Goal: Information Seeking & Learning: Understand process/instructions

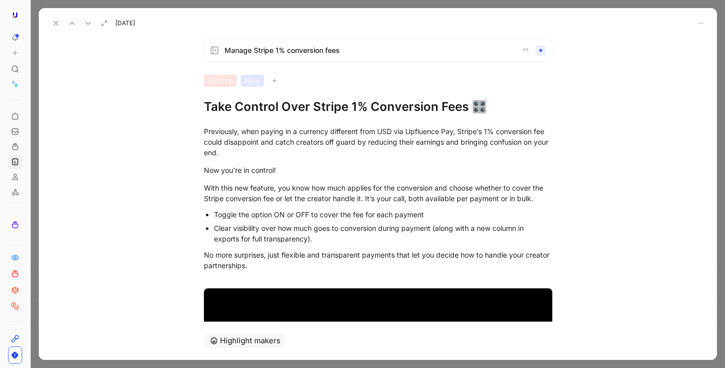
click at [444, 249] on div "No more surprises, just flexible and transparent payments that let you decide h…" at bounding box center [378, 265] width 349 height 32
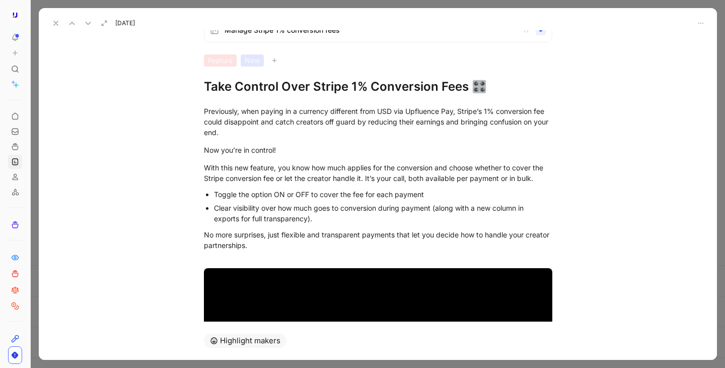
scroll to position [182, 0]
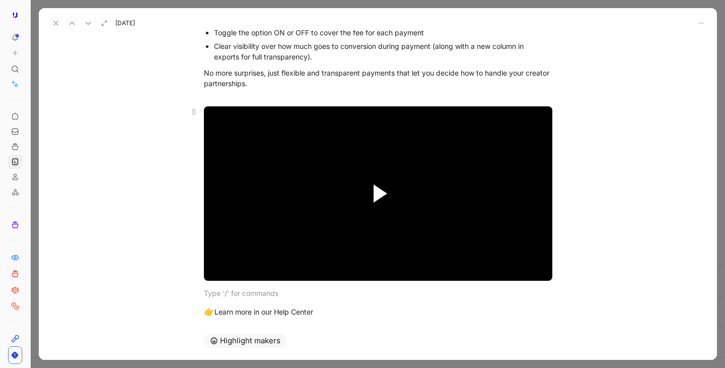
click at [377, 189] on span "Video Player" at bounding box center [381, 193] width 14 height 18
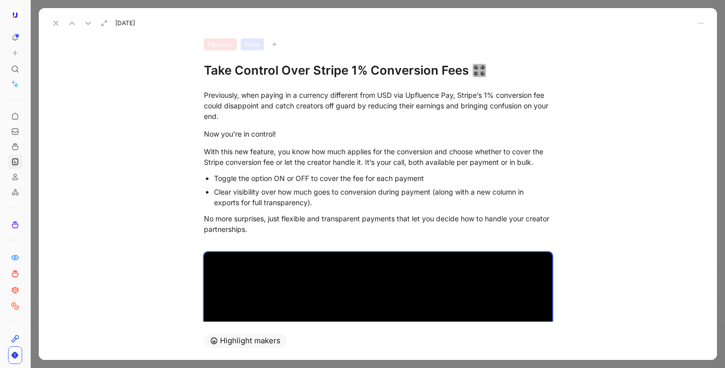
scroll to position [43, 0]
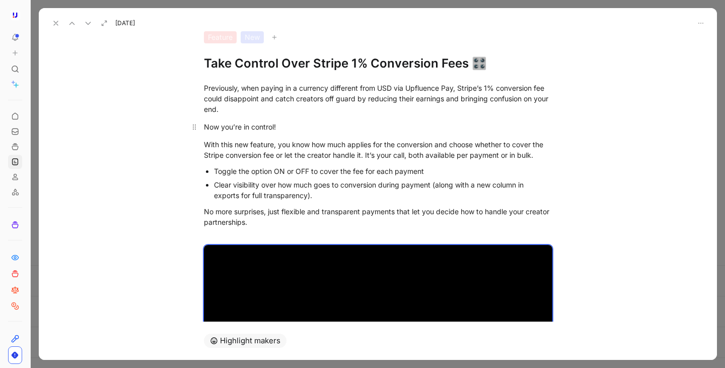
click at [346, 119] on p "Now you’re in control!" at bounding box center [378, 126] width 387 height 17
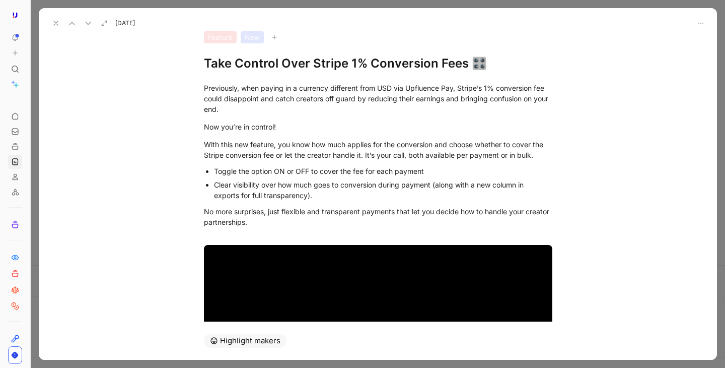
click at [336, 183] on div "Clear visibility over how much goes to conversion during payment (along with a …" at bounding box center [383, 189] width 339 height 21
click at [323, 198] on div "Clear visibility over how much goes to conversion during payment (along with a …" at bounding box center [383, 189] width 339 height 21
click at [503, 157] on div "With this new feature, you know how much applies for the conversion and choose …" at bounding box center [378, 149] width 349 height 21
click at [410, 156] on div "With this new feature, you know how much applies for the conversion and choose …" at bounding box center [378, 149] width 349 height 21
drag, startPoint x: 410, startPoint y: 156, endPoint x: 427, endPoint y: 156, distance: 16.6
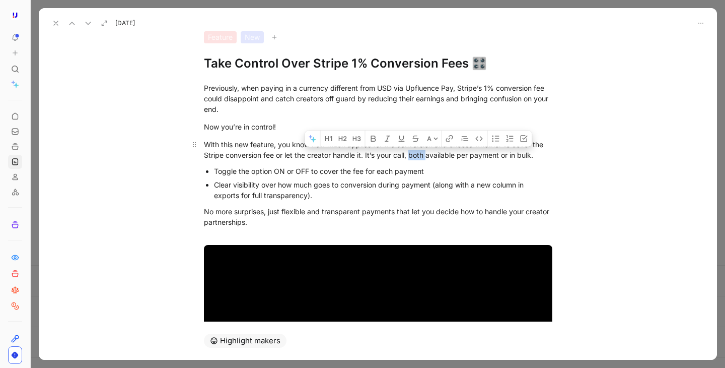
click at [427, 156] on div "With this new feature, you know how much applies for the conversion and choose …" at bounding box center [378, 149] width 349 height 21
click at [519, 157] on div "With this new feature, you know how much applies for the conversion and choose …" at bounding box center [378, 149] width 349 height 21
click at [412, 158] on div "With this new feature, you know how much applies for the conversion and choose …" at bounding box center [378, 149] width 349 height 21
click at [501, 169] on div "Toggle the option ON or OFF to cover the fee for each payment" at bounding box center [383, 171] width 339 height 11
click at [409, 200] on p "Clear visibility over how much goes to conversion during payment (along with a …" at bounding box center [383, 190] width 339 height 24
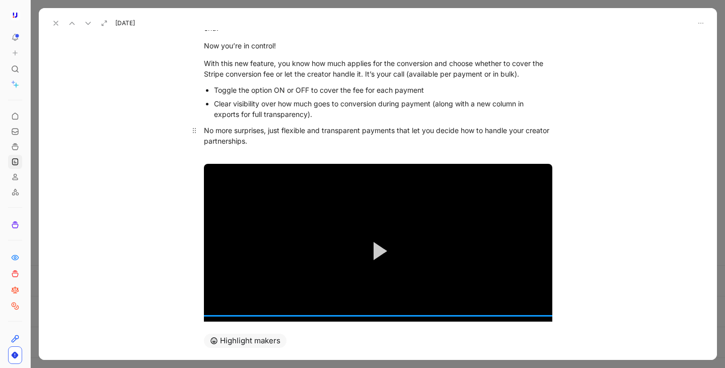
scroll to position [128, 0]
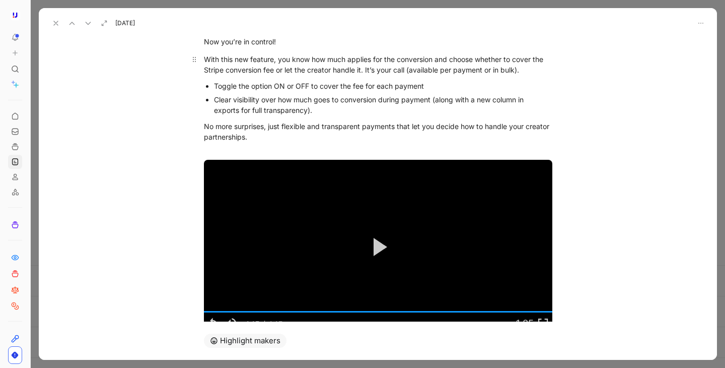
click at [534, 71] on div "With this new feature, you know how much applies for the conversion and choose …" at bounding box center [378, 64] width 349 height 21
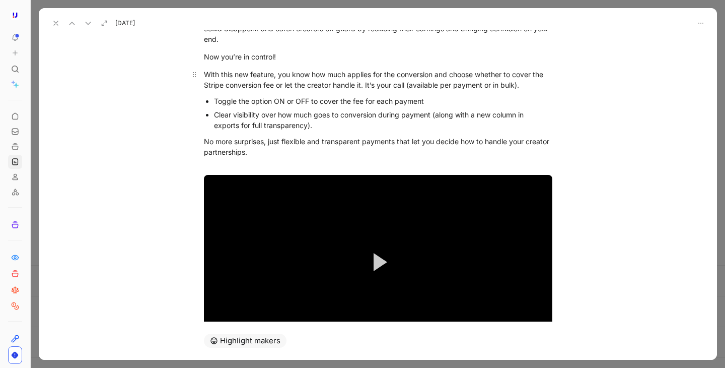
scroll to position [101, 0]
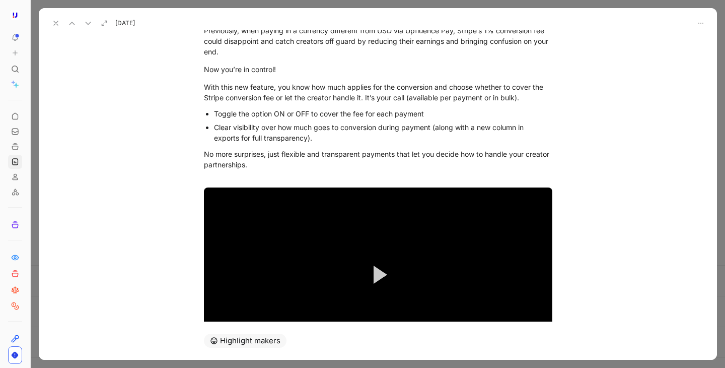
click at [431, 116] on div "Toggle the option ON or OFF to cover the fee for each payment" at bounding box center [383, 113] width 339 height 11
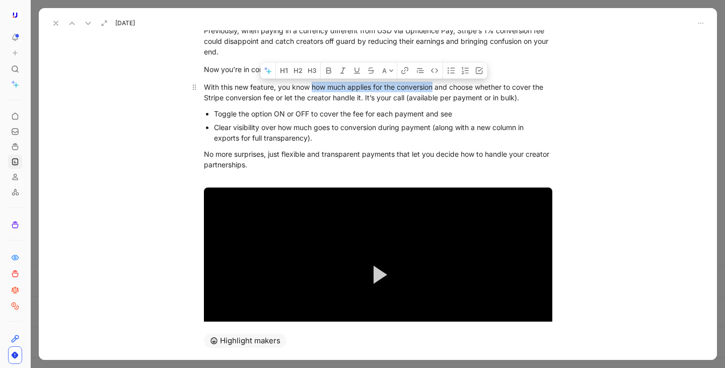
drag, startPoint x: 312, startPoint y: 88, endPoint x: 435, endPoint y: 84, distance: 122.5
click at [435, 84] on div "With this new feature, you know how much applies for the conversion and choose …" at bounding box center [378, 92] width 349 height 21
copy div "how much applies for the conversion"
click at [516, 114] on div "Toggle the option ON or OFF to cover the fee for each payment and see" at bounding box center [383, 113] width 339 height 11
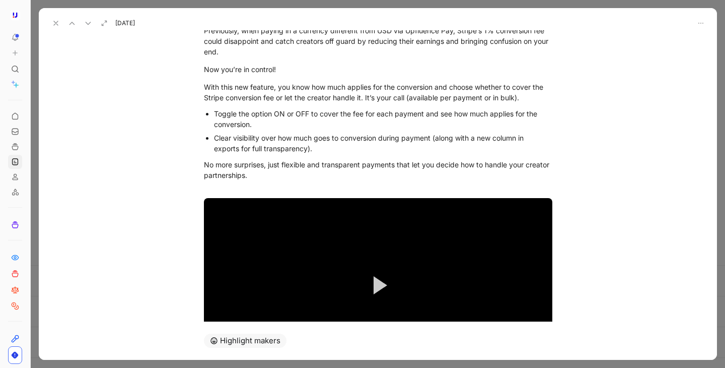
click at [509, 120] on div "Toggle the option ON or OFF to cover the fee for each payment and see how much …" at bounding box center [383, 118] width 339 height 21
click at [490, 118] on div "Toggle the option ON or OFF to cover the fee for each payment and see how much …" at bounding box center [383, 118] width 339 height 21
click at [415, 130] on p "Toggle the option ON or OFF to cover the fee for each payment and see how much …" at bounding box center [383, 119] width 339 height 24
click at [489, 114] on div "Toggle the option ON or OFF to cover the fee for each payment and see how much …" at bounding box center [383, 118] width 339 height 21
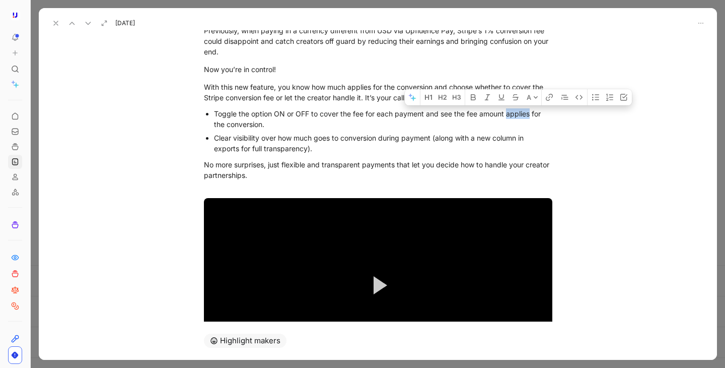
drag, startPoint x: 508, startPoint y: 115, endPoint x: 531, endPoint y: 114, distance: 22.7
click at [531, 114] on div "Toggle the option ON or OFF to cover the fee for each payment and see the fee a…" at bounding box center [383, 118] width 339 height 21
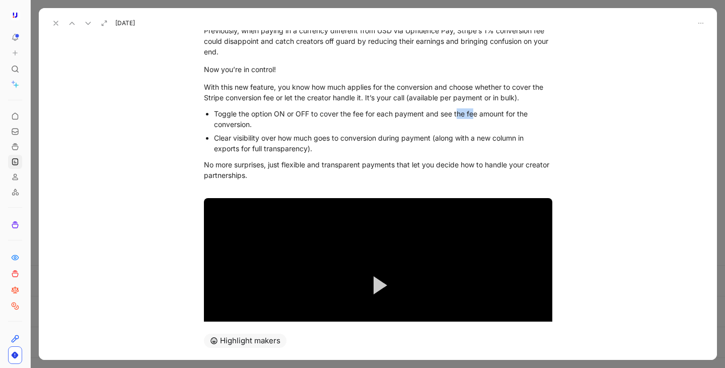
drag, startPoint x: 456, startPoint y: 114, endPoint x: 475, endPoint y: 114, distance: 18.6
click at [475, 114] on div "Toggle the option ON or OFF to cover the fee for each payment and see the fee a…" at bounding box center [383, 118] width 339 height 21
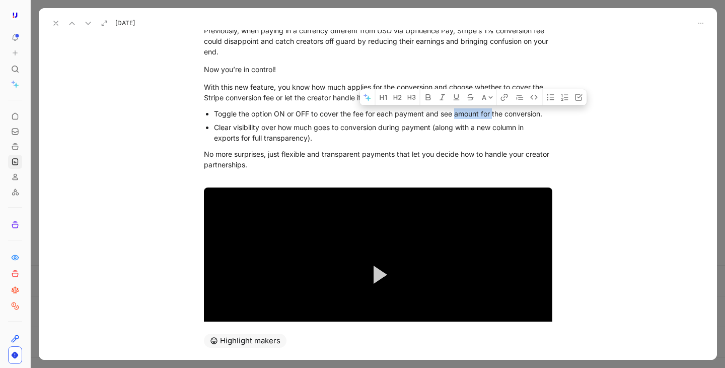
drag, startPoint x: 455, startPoint y: 114, endPoint x: 493, endPoint y: 114, distance: 38.3
click at [493, 114] on div "Toggle the option ON or OFF to cover the fee for each payment and see amount fo…" at bounding box center [383, 113] width 339 height 11
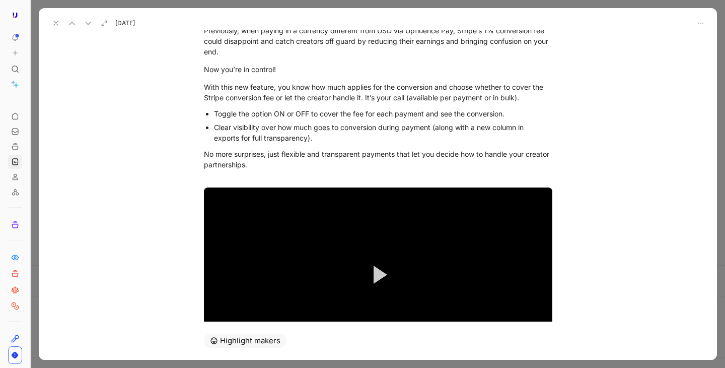
click at [503, 114] on div "Toggle the option ON or OFF to cover the fee for each payment and see the conve…" at bounding box center [383, 113] width 339 height 11
click at [362, 121] on p "Clear visibility over how much goes to conversion during payment (along with a …" at bounding box center [383, 132] width 339 height 24
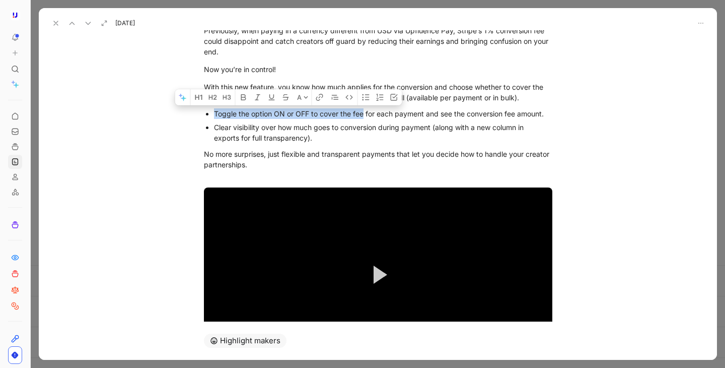
drag, startPoint x: 364, startPoint y: 113, endPoint x: 563, endPoint y: 116, distance: 199.0
click at [563, 116] on ul "Toggle the option ON or OFF to cover the fee for each payment and see the conve…" at bounding box center [378, 126] width 387 height 38
drag, startPoint x: 563, startPoint y: 116, endPoint x: 374, endPoint y: 113, distance: 188.9
click at [374, 113] on ul "Toggle the option ON or OFF to cover the fee for each payment and see the conve…" at bounding box center [378, 126] width 387 height 38
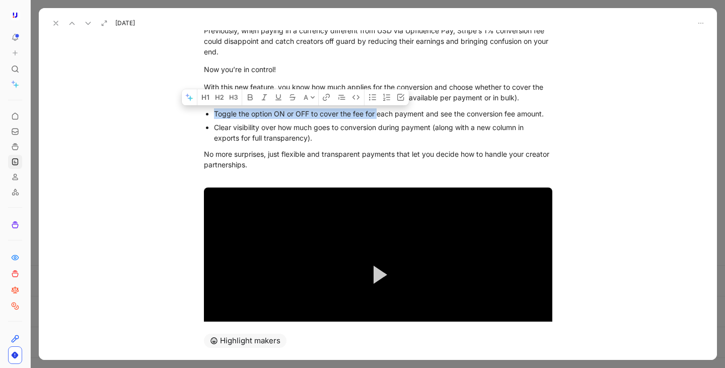
click at [374, 113] on div "Toggle the option ON or OFF to cover the fee for each payment and see the conve…" at bounding box center [383, 113] width 339 height 11
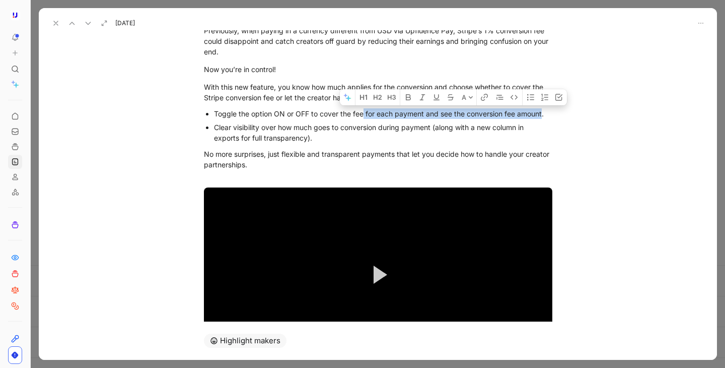
drag, startPoint x: 364, startPoint y: 114, endPoint x: 544, endPoint y: 112, distance: 180.4
click at [544, 112] on div "Toggle the option ON or OFF to cover the fee for each payment and see the conve…" at bounding box center [383, 113] width 339 height 11
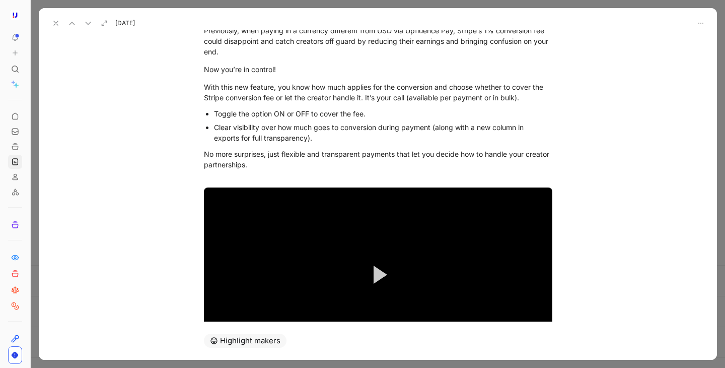
click at [307, 136] on div "Clear visibility over how much goes to conversion during payment (along with a …" at bounding box center [383, 132] width 339 height 21
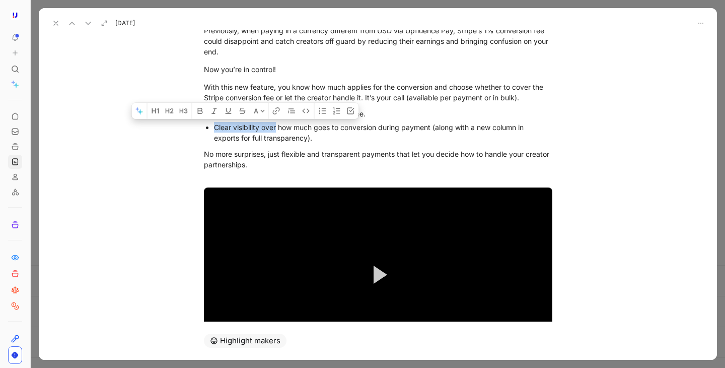
drag, startPoint x: 215, startPoint y: 128, endPoint x: 277, endPoint y: 127, distance: 62.5
click at [277, 127] on div "Clear visibility over how much goes to conversion during payment (along with a …" at bounding box center [383, 132] width 339 height 21
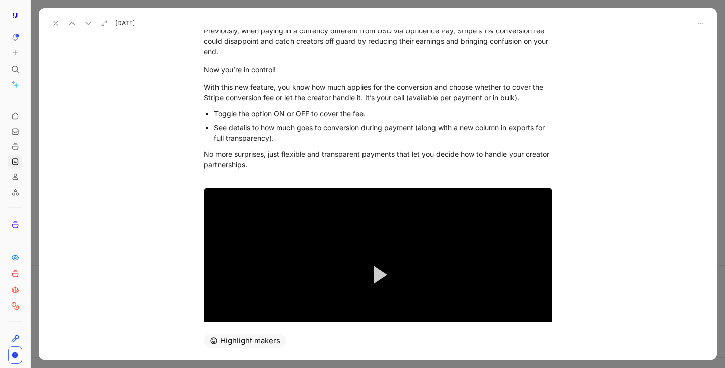
click at [250, 129] on div "See details to how much goes to conversion during payment (along with a new col…" at bounding box center [383, 132] width 339 height 21
click at [215, 128] on div "See details’ to how much goes to conversion during payment (along with a new co…" at bounding box center [383, 132] width 339 height 21
click at [264, 128] on div "‘See details’ to how much goes to conversion during payment (along with a new c…" at bounding box center [383, 132] width 339 height 21
click at [349, 135] on div "‘See details’ to know how much goes to conversion during payment (along with a …" at bounding box center [383, 132] width 339 height 21
click at [342, 141] on div "‘See details’ to know how much goes to conversion during payment (along with a …" at bounding box center [383, 132] width 339 height 21
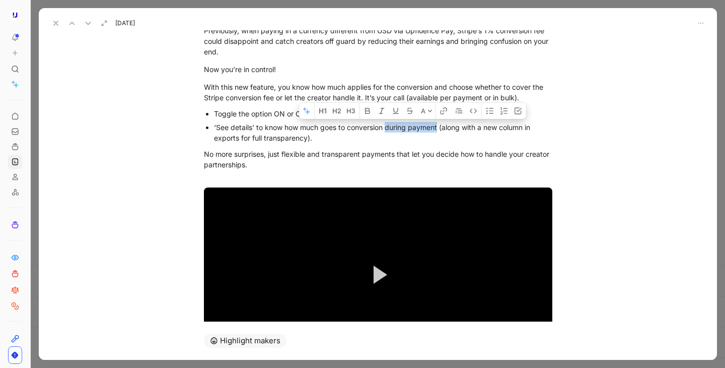
drag, startPoint x: 387, startPoint y: 128, endPoint x: 439, endPoint y: 128, distance: 51.9
click at [439, 128] on div "‘See details’ to know how much goes to conversion during payment (along with a …" at bounding box center [383, 132] width 339 height 21
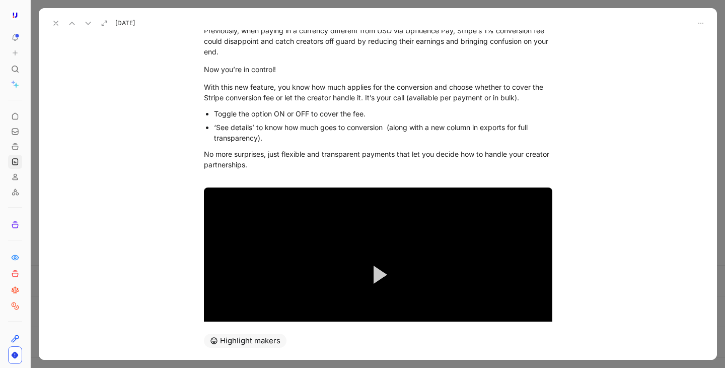
click at [255, 128] on div "‘See details’ to know how much goes to conversion (along with a new column in e…" at bounding box center [383, 132] width 339 height 21
click at [363, 138] on div "‘See details’ during payment to know how much goes to conversion (along with a …" at bounding box center [383, 132] width 339 height 21
click at [441, 131] on div "‘See details’ during payment to know how much goes to conversion (along with a …" at bounding box center [383, 132] width 339 height 21
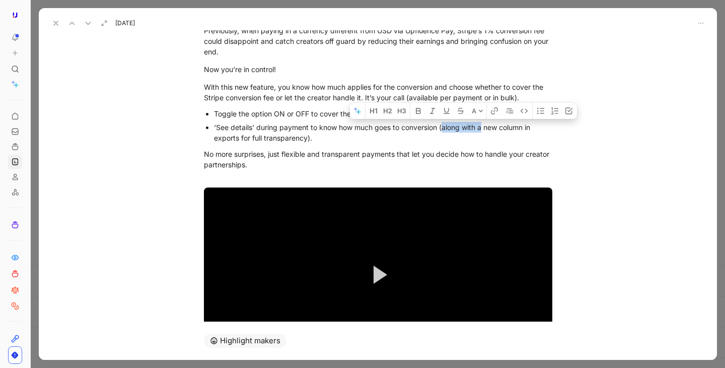
drag, startPoint x: 443, startPoint y: 128, endPoint x: 484, endPoint y: 126, distance: 41.3
click at [484, 126] on div "‘See details’ during payment to know how much goes to conversion (along with a …" at bounding box center [383, 132] width 339 height 21
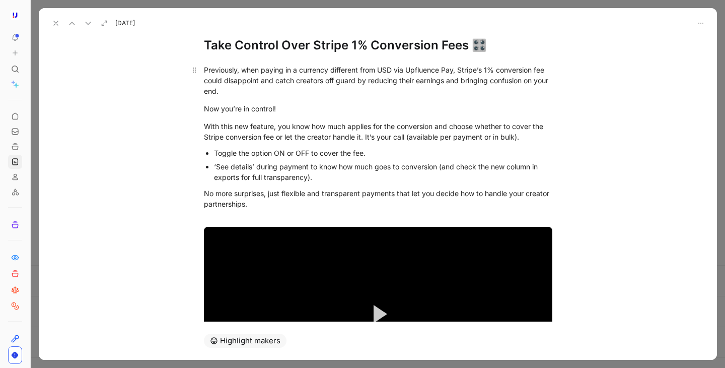
scroll to position [62, 0]
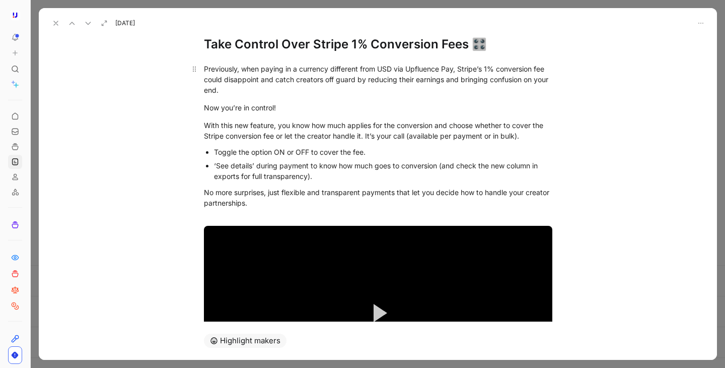
click at [277, 90] on div "Previously, when paying in a currency different from USD via Upfluence Pay, Str…" at bounding box center [378, 79] width 349 height 32
click at [273, 80] on div "Previously, when paying in a currency different from USD via Upfluence Pay, Str…" at bounding box center [378, 79] width 349 height 32
click at [489, 82] on div "Previously, when paying in a currency different from USD via Upfluence Pay, Str…" at bounding box center [378, 79] width 349 height 32
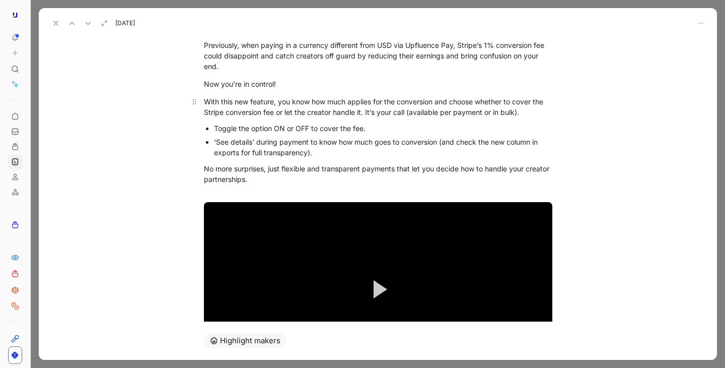
scroll to position [94, 0]
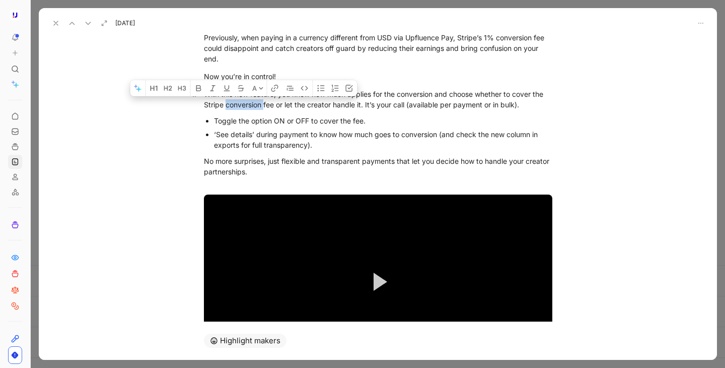
drag, startPoint x: 225, startPoint y: 104, endPoint x: 263, endPoint y: 104, distance: 38.3
click at [263, 104] on div "With this new feature, you know how much applies for the conversion and choose …" at bounding box center [378, 99] width 349 height 21
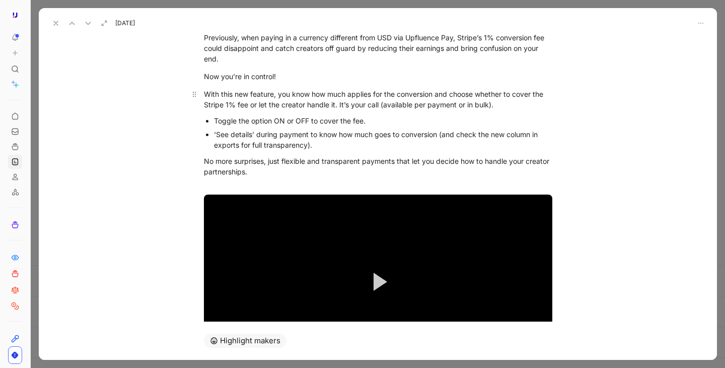
click at [382, 104] on div "With this new feature, you know how much applies for the conversion and choose …" at bounding box center [378, 99] width 349 height 21
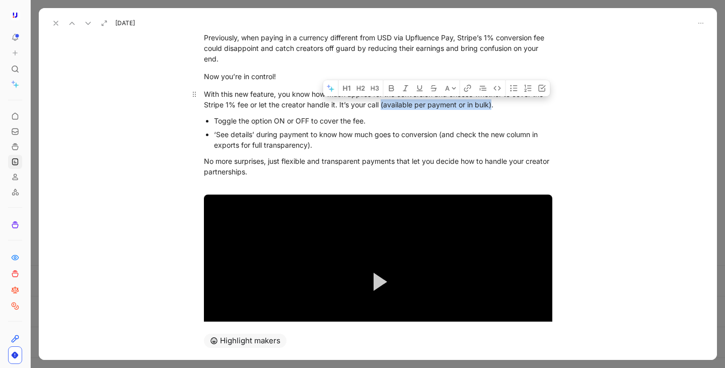
drag, startPoint x: 381, startPoint y: 104, endPoint x: 491, endPoint y: 102, distance: 109.8
click at [491, 102] on div "With this new feature, you know how much applies for the conversion and choose …" at bounding box center [378, 99] width 349 height 21
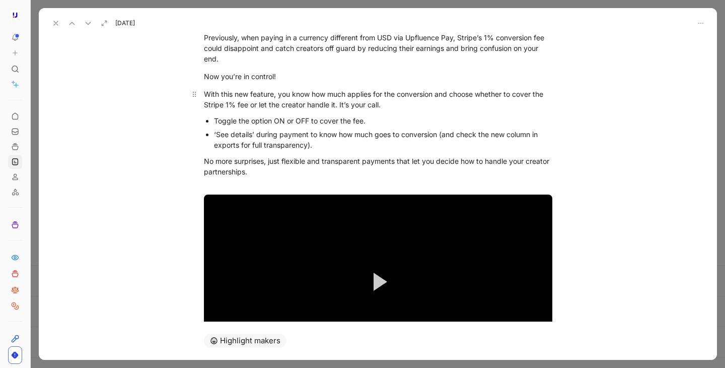
click at [338, 107] on div "With this new feature, you know how much applies for the conversion and choose …" at bounding box center [378, 99] width 349 height 21
click at [343, 105] on div "With this new feature, you know how much applies for the conversion and choose …" at bounding box center [378, 99] width 349 height 21
click at [375, 119] on div "Toggle the option ON or OFF to cover the fee." at bounding box center [383, 120] width 339 height 11
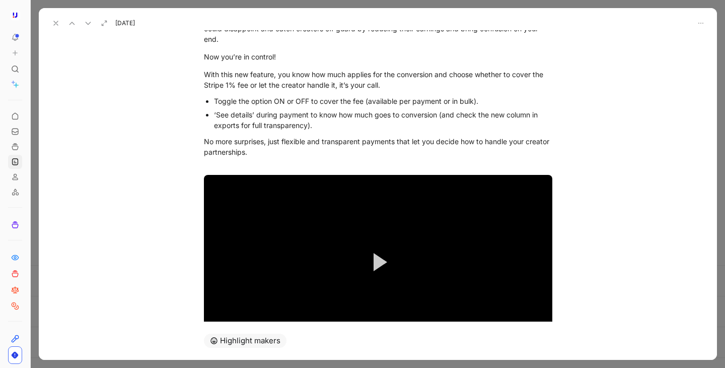
scroll to position [104, 0]
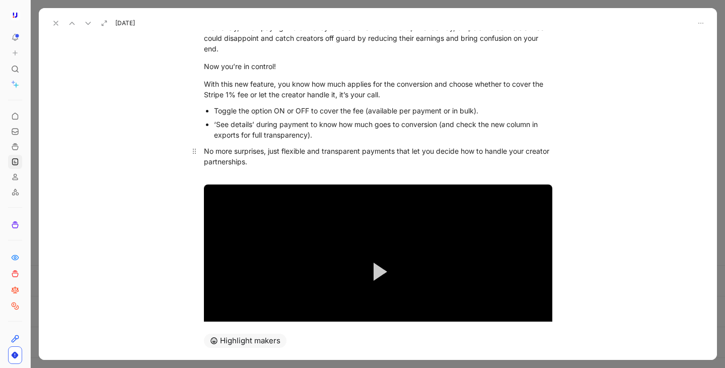
click at [327, 165] on div "No more surprises, just flexible and transparent payments that let you decide h…" at bounding box center [378, 162] width 349 height 32
click at [320, 70] on div "Now you’re in control!" at bounding box center [378, 66] width 349 height 11
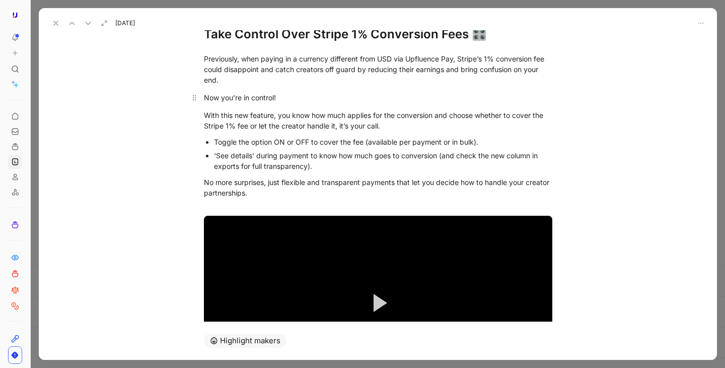
scroll to position [72, 0]
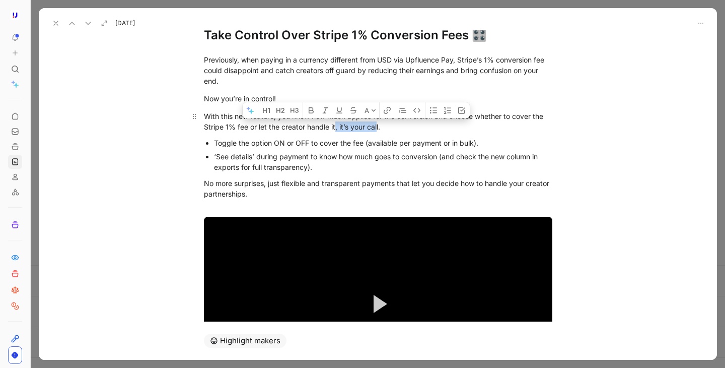
drag, startPoint x: 336, startPoint y: 127, endPoint x: 378, endPoint y: 126, distance: 41.8
click at [378, 126] on div "With this new feature, you know how much applies for the conversion and choose …" at bounding box center [378, 121] width 349 height 21
click at [373, 130] on div "With this new feature, you know how much applies for the conversion and choose …" at bounding box center [378, 121] width 349 height 21
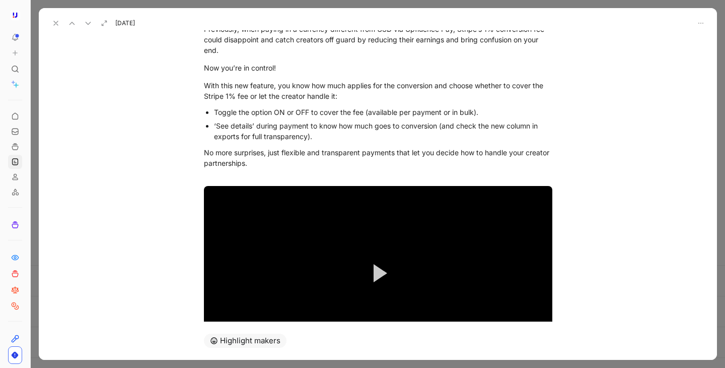
scroll to position [104, 0]
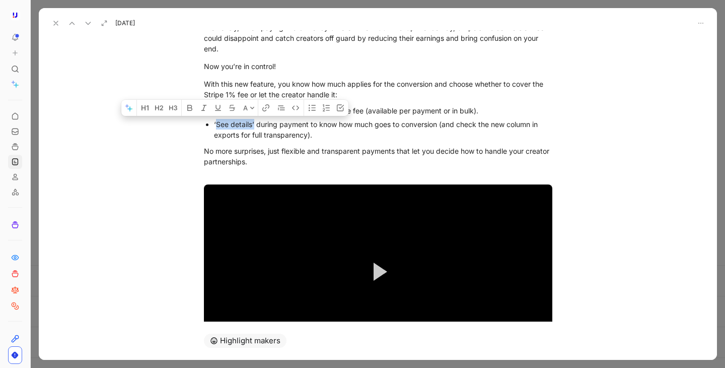
drag, startPoint x: 215, startPoint y: 125, endPoint x: 253, endPoint y: 126, distance: 38.8
click at [253, 126] on div "‘See details’ during payment to know how much goes to conversion (and check the…" at bounding box center [383, 129] width 339 height 21
drag, startPoint x: 213, startPoint y: 126, endPoint x: 254, endPoint y: 126, distance: 40.8
click at [254, 126] on ul "Toggle the option ON or OFF to cover the fee (available per payment or in bulk)…" at bounding box center [378, 123] width 387 height 38
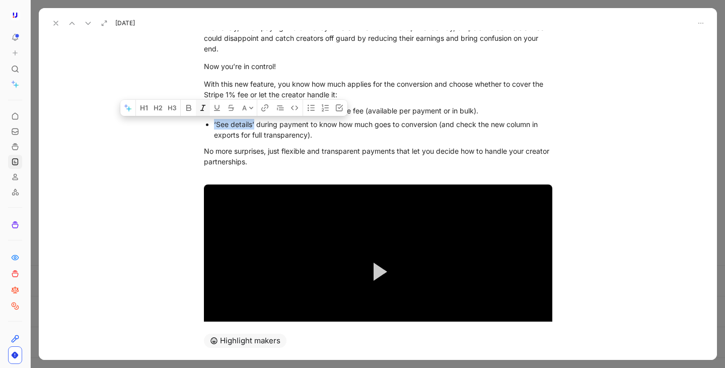
click at [208, 109] on button "button" at bounding box center [203, 108] width 14 height 16
click at [323, 144] on p "No more surprises, just flexible and transparent payments that let you decide h…" at bounding box center [378, 162] width 387 height 38
drag, startPoint x: 254, startPoint y: 125, endPoint x: 214, endPoint y: 125, distance: 40.3
click at [214, 125] on div "‘See details’ during payment to know how much goes to conversion (and check the…" at bounding box center [383, 129] width 339 height 21
click at [297, 109] on icon "button" at bounding box center [294, 108] width 7 height 5
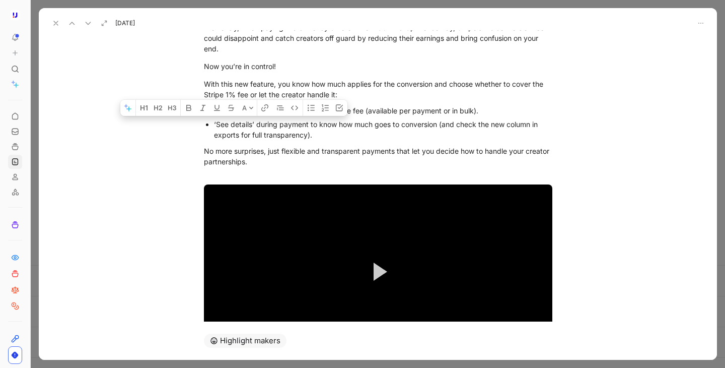
drag, startPoint x: 253, startPoint y: 125, endPoint x: 216, endPoint y: 124, distance: 36.8
click at [216, 124] on div "‘See details’ during payment to know how much goes to conversion (and check the…" at bounding box center [383, 129] width 339 height 21
click at [296, 110] on icon "button" at bounding box center [295, 108] width 8 height 8
drag, startPoint x: 251, startPoint y: 123, endPoint x: 216, endPoint y: 123, distance: 35.8
click at [216, 123] on div "‘See details’ during payment to know how much goes to conversion (and check the…" at bounding box center [383, 129] width 339 height 21
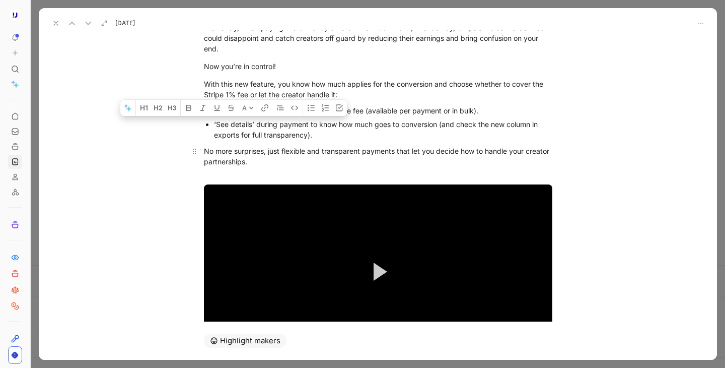
click at [315, 144] on p "No more surprises, just flexible and transparent payments that let you decide h…" at bounding box center [378, 162] width 387 height 38
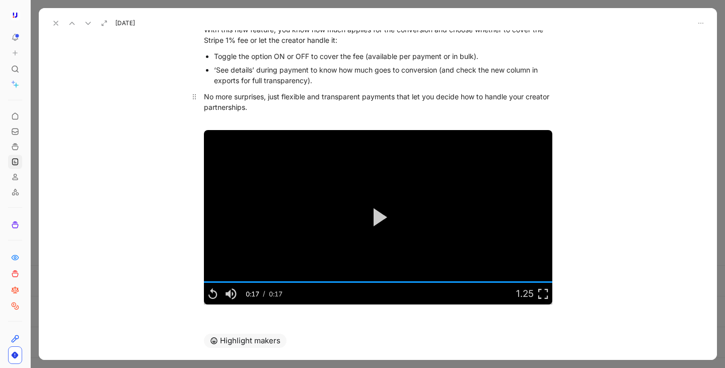
scroll to position [163, 0]
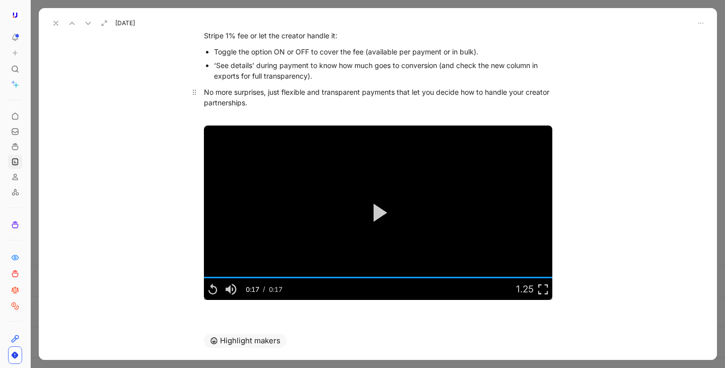
click at [309, 101] on div "No more surprises, just flexible and transparent payments that let you decide h…" at bounding box center [378, 103] width 349 height 32
